Goal: Transaction & Acquisition: Subscribe to service/newsletter

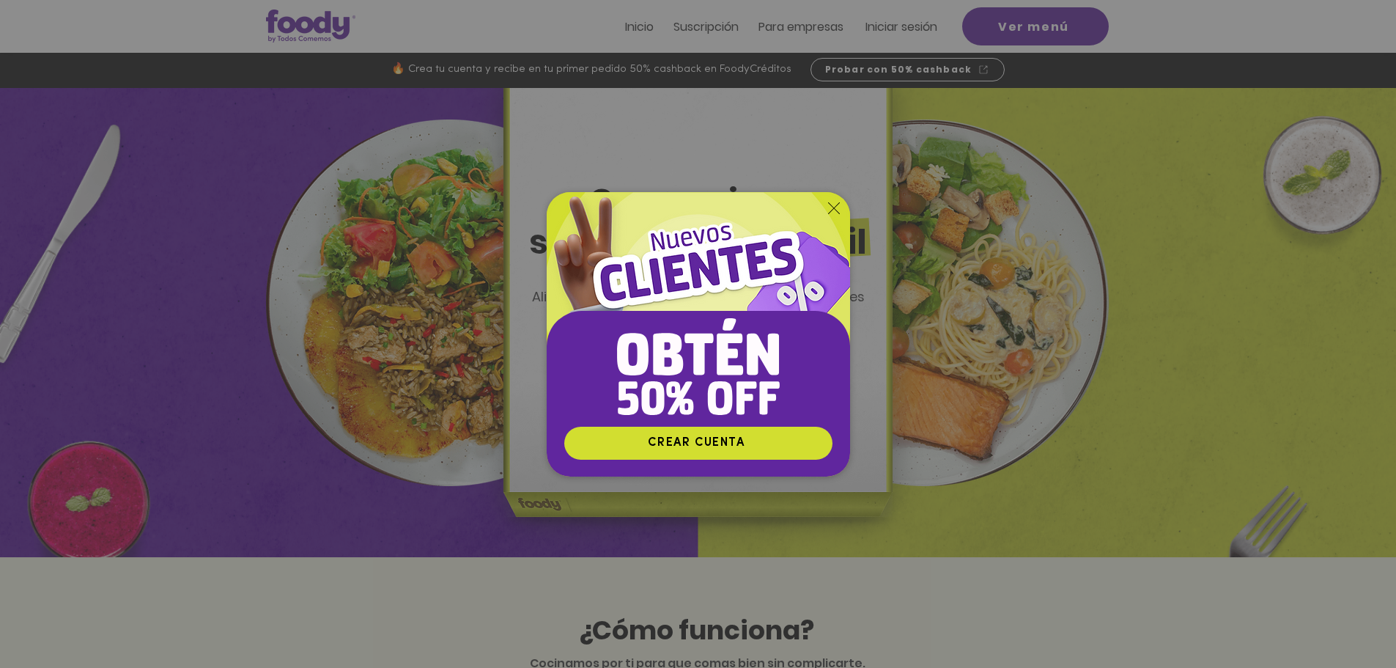
click at [830, 208] on icon "Volver al sitio" at bounding box center [834, 208] width 12 height 12
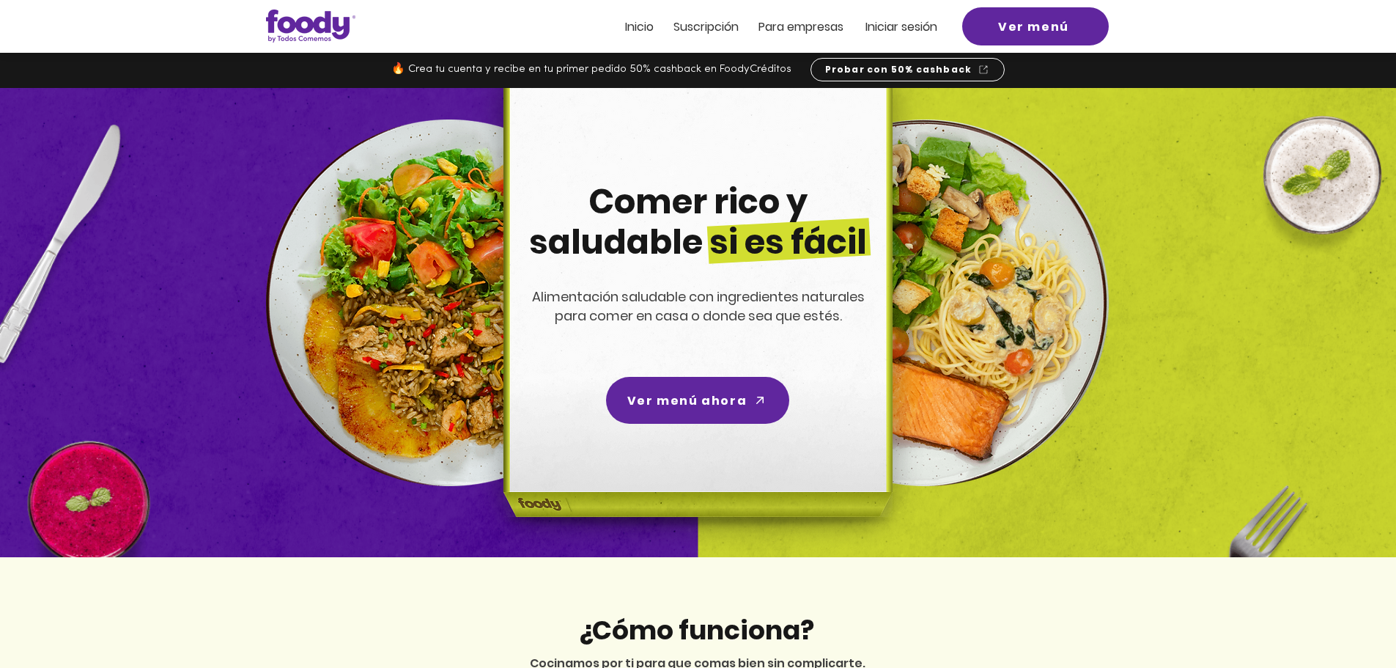
click at [894, 23] on span "Iniciar sesión" at bounding box center [902, 26] width 72 height 17
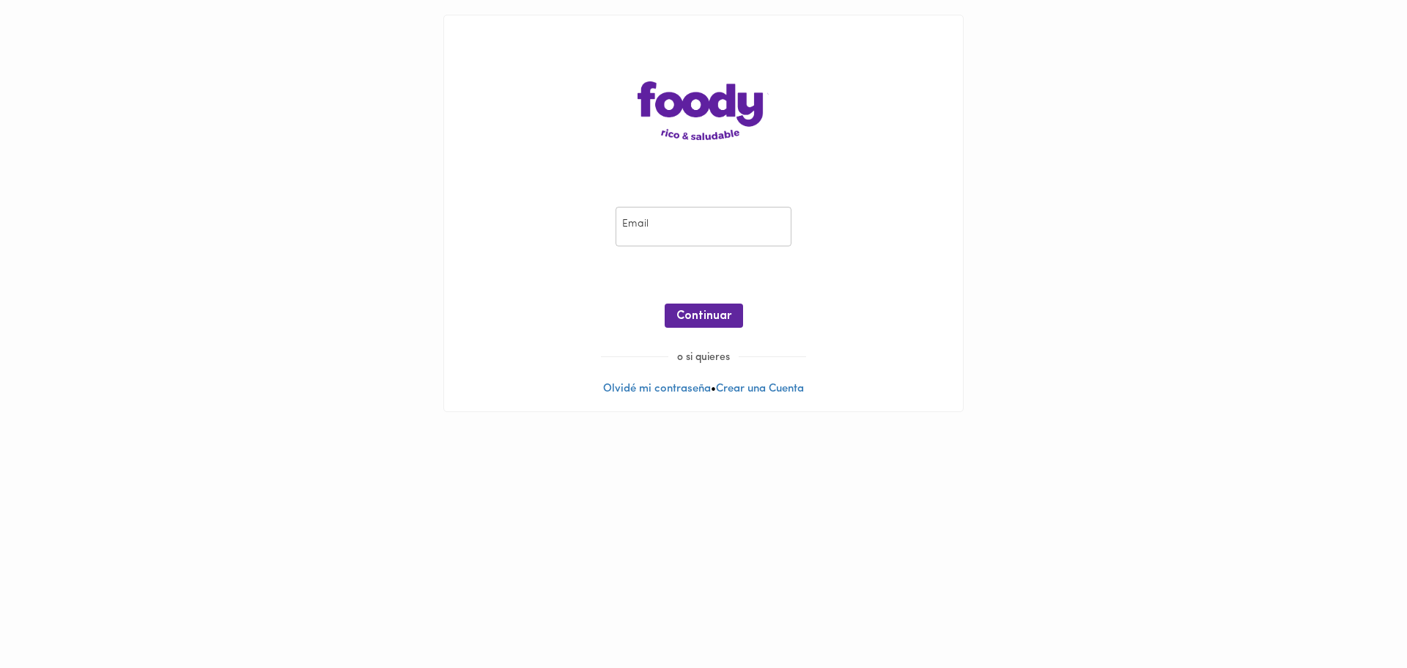
click at [680, 237] on input "email" at bounding box center [704, 227] width 176 height 40
type input "azuajerichiani@gmail.com"
click at [705, 309] on span "Continuar" at bounding box center [703, 316] width 55 height 14
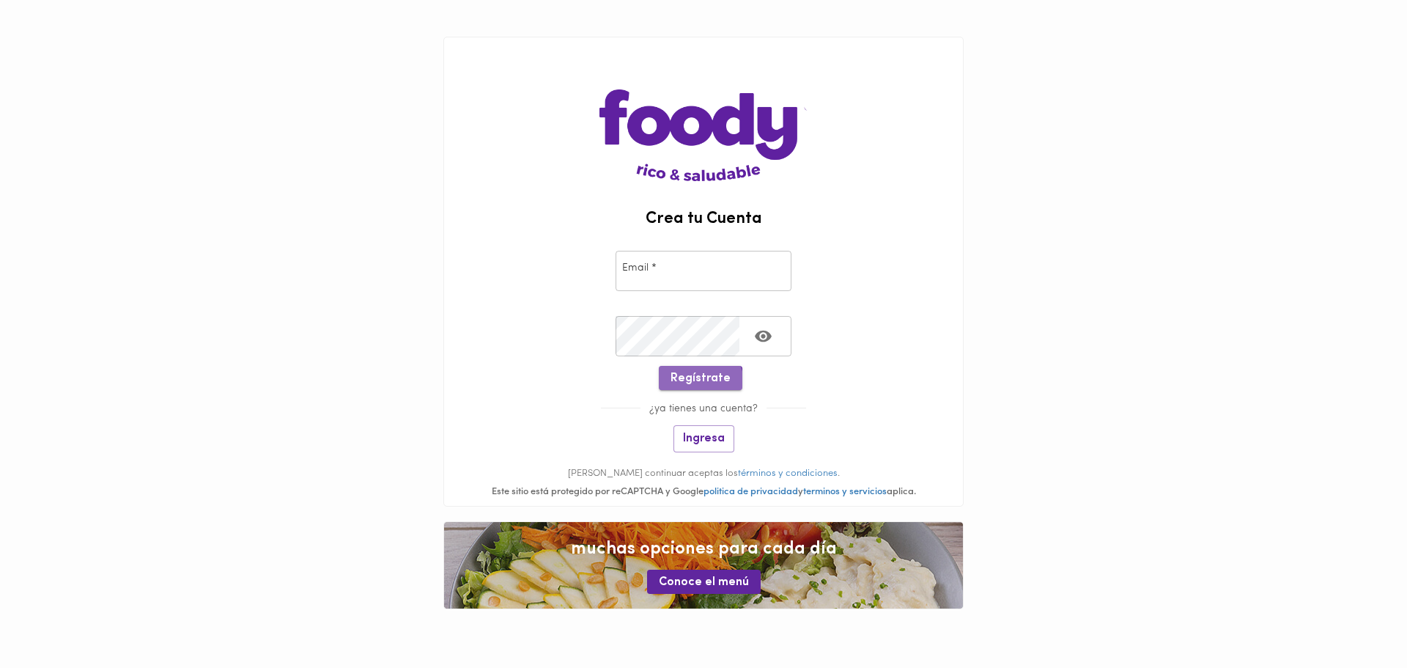
click at [701, 383] on span "Regístrate" at bounding box center [701, 379] width 60 height 14
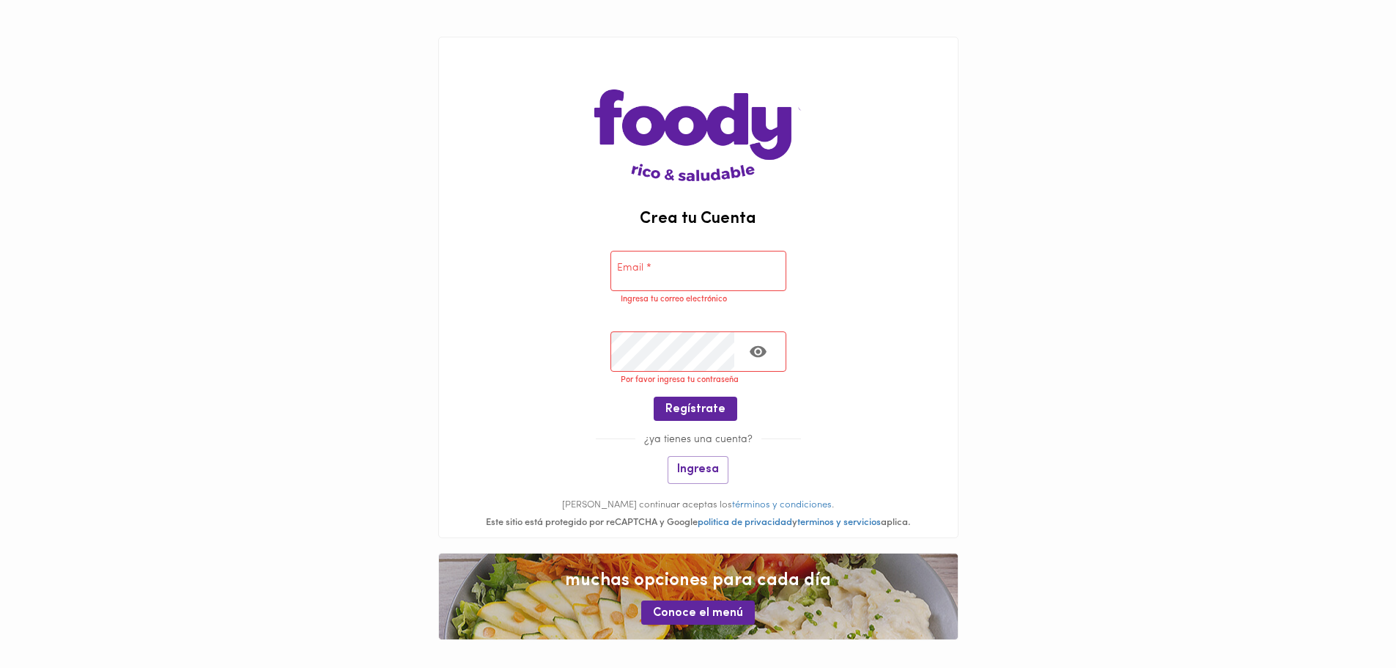
click at [675, 287] on input "email" at bounding box center [698, 271] width 176 height 40
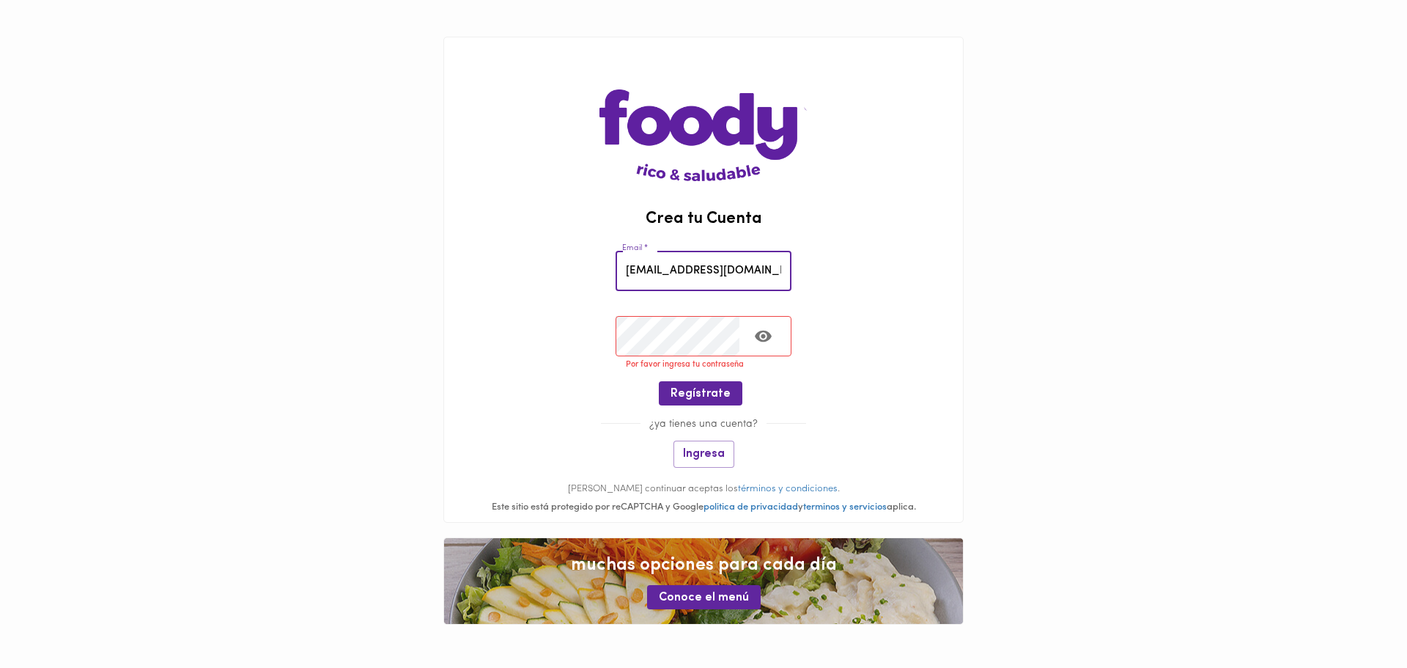
paste input "lt.jo-corvcx2t@yop"
type input "alt.jo-corvcx2t@yopmail.com"
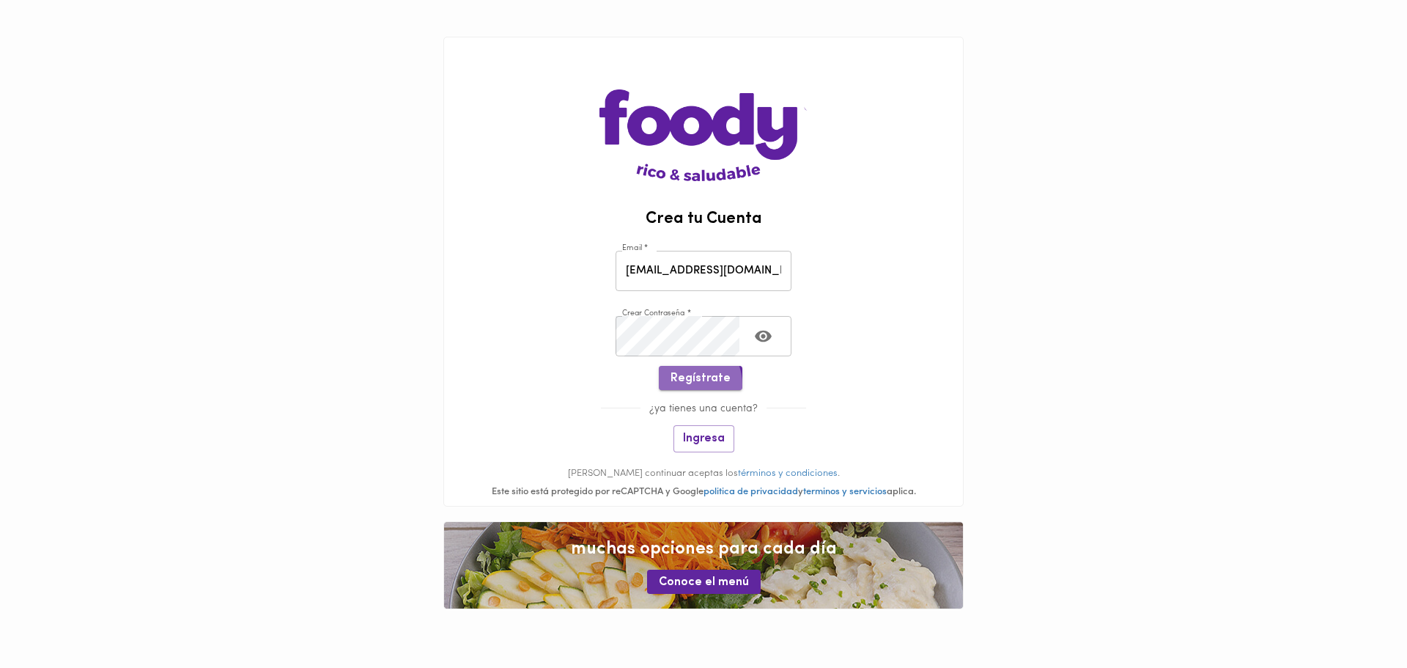
click at [686, 385] on span "Regístrate" at bounding box center [701, 379] width 60 height 14
